Goal: Information Seeking & Learning: Learn about a topic

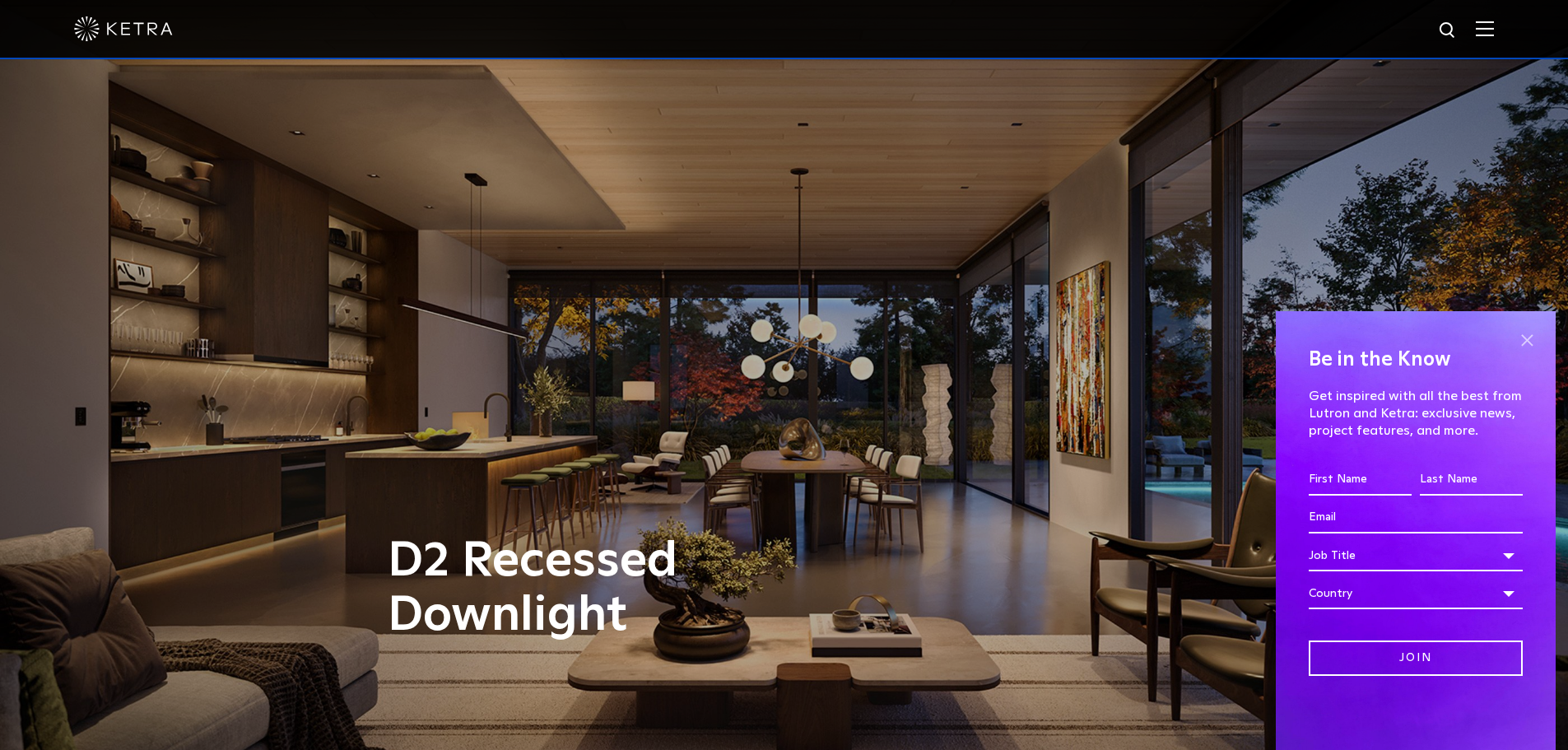
click at [1522, 338] on span at bounding box center [1527, 340] width 25 height 25
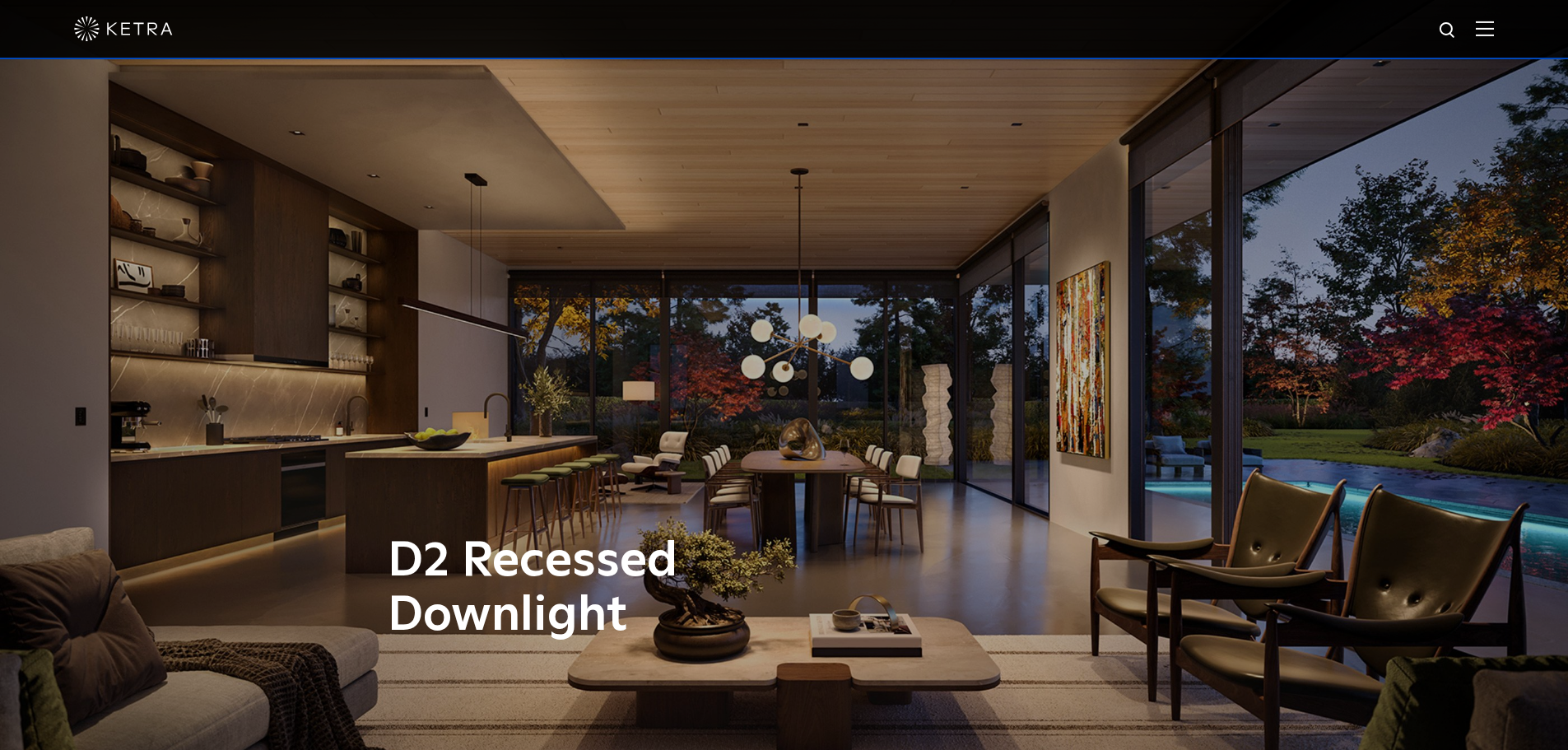
click at [1488, 32] on img at bounding box center [1485, 28] width 18 height 15
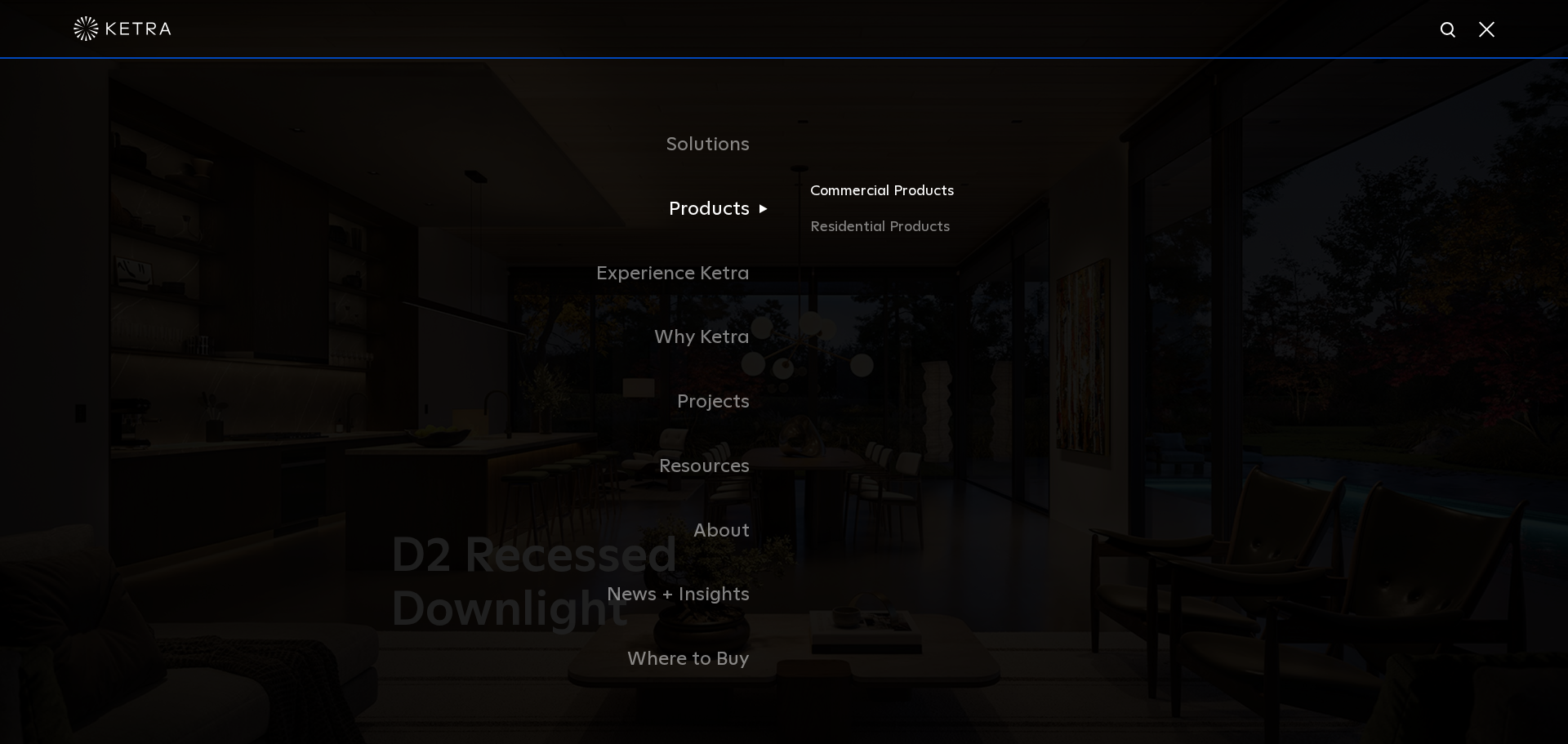
click at [888, 195] on link "Commercial Products" at bounding box center [1001, 198] width 382 height 36
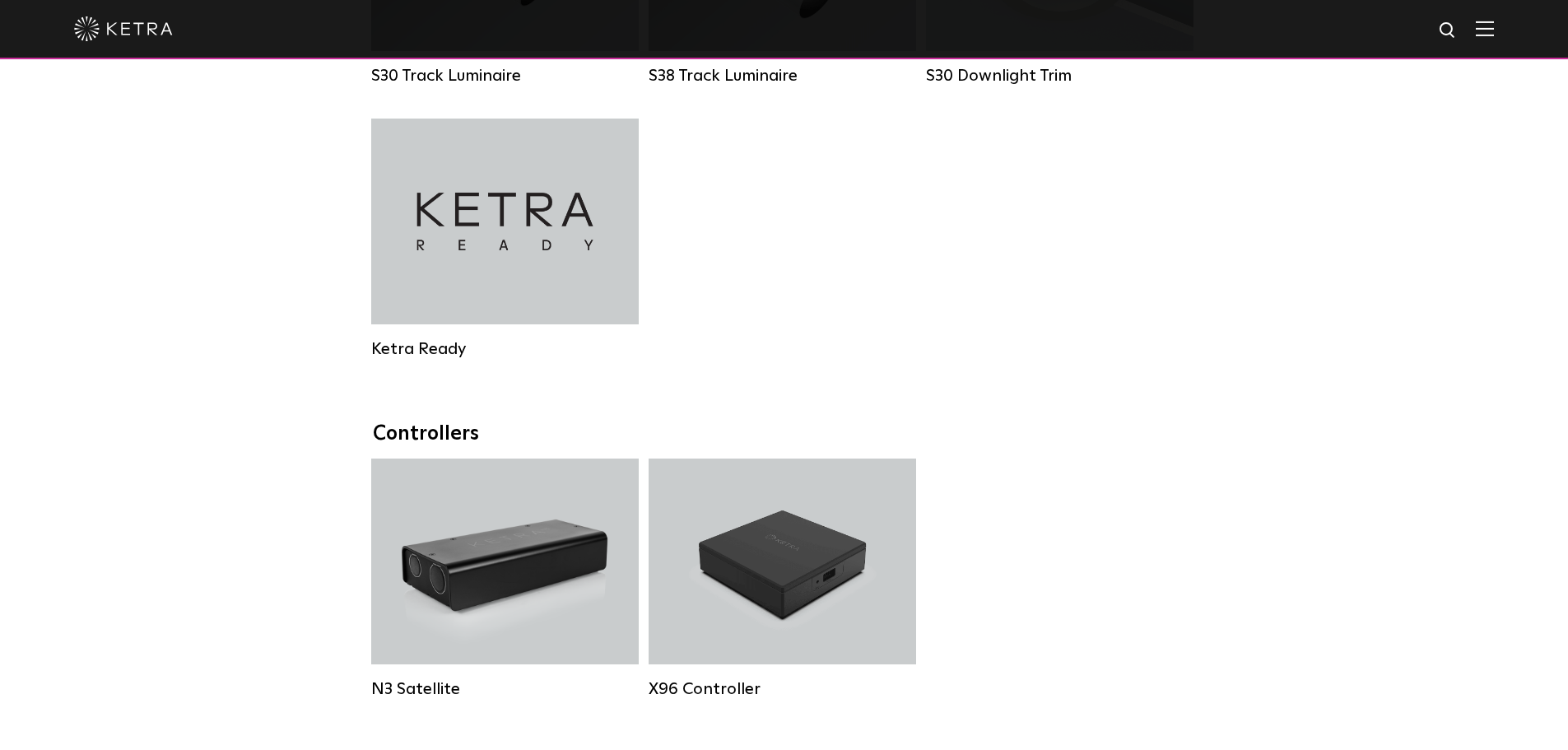
scroll to position [2306, 0]
